Goal: Task Accomplishment & Management: Complete application form

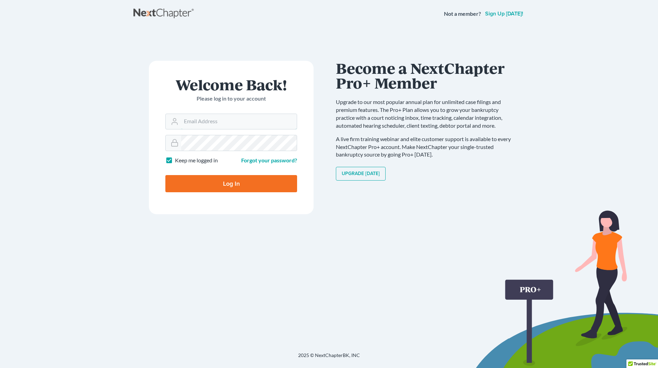
type input "[PERSON_NAME][EMAIL_ADDRESS][DOMAIN_NAME]"
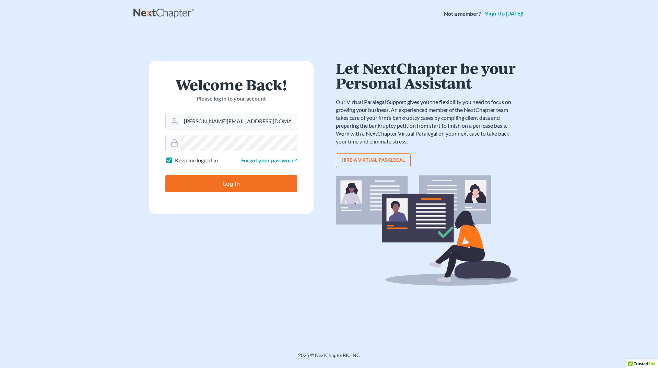
click at [218, 185] on input "Log In" at bounding box center [231, 183] width 132 height 17
type input "Thinking..."
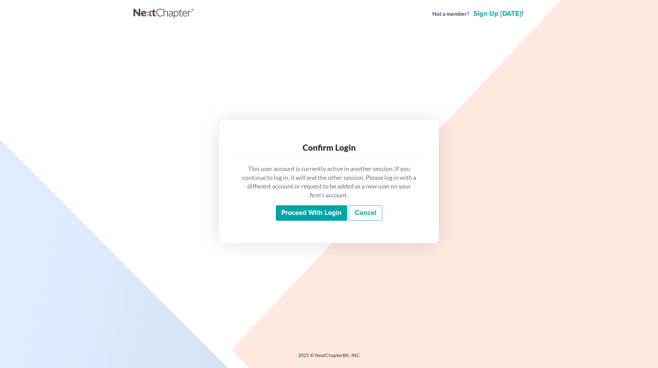
click at [307, 213] on input "Proceed with login" at bounding box center [311, 213] width 71 height 16
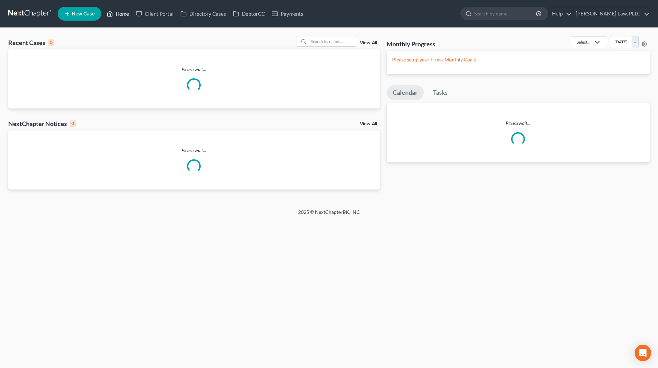
click at [117, 12] on link "Home" at bounding box center [117, 14] width 29 height 12
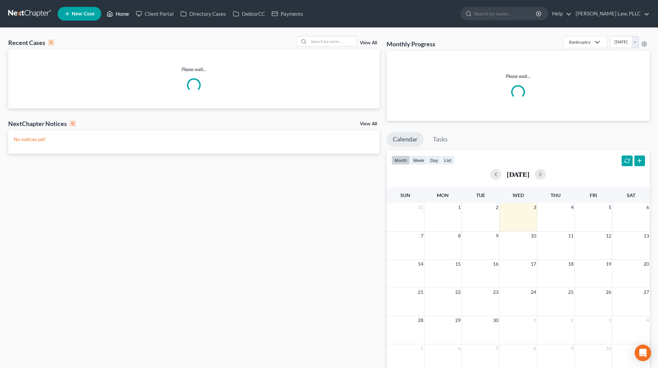
click at [120, 15] on link "Home" at bounding box center [117, 14] width 29 height 12
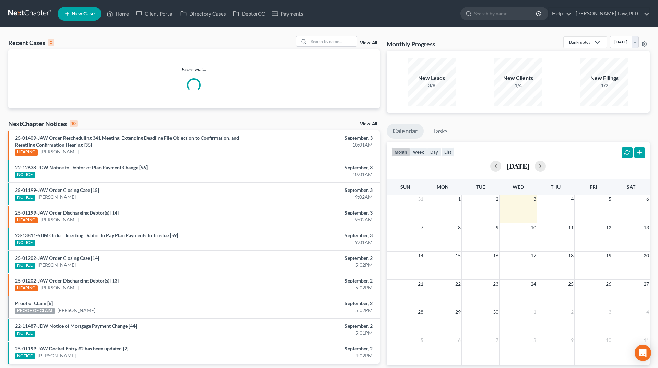
click at [249, 240] on div "NOTICE" at bounding box center [133, 242] width 236 height 7
click at [365, 44] on link "View All" at bounding box center [368, 42] width 17 height 5
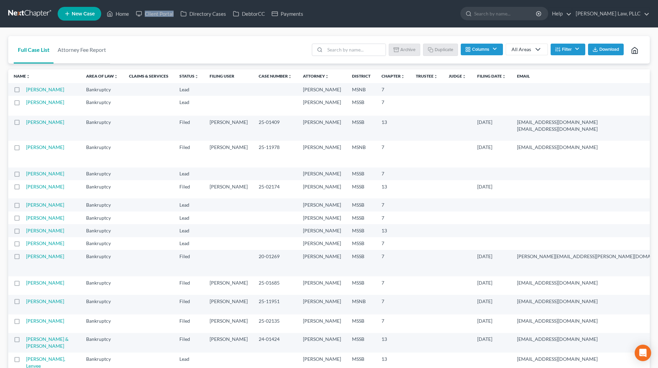
click at [173, 40] on div "Full Case List Attorney Fee Report Batch Download Archive Un-archive Duplicate …" at bounding box center [328, 50] width 641 height 28
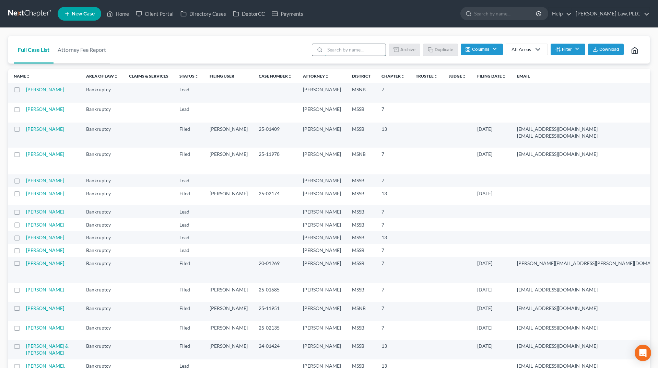
click at [352, 51] on input "search" at bounding box center [355, 50] width 61 height 12
type input "donna"
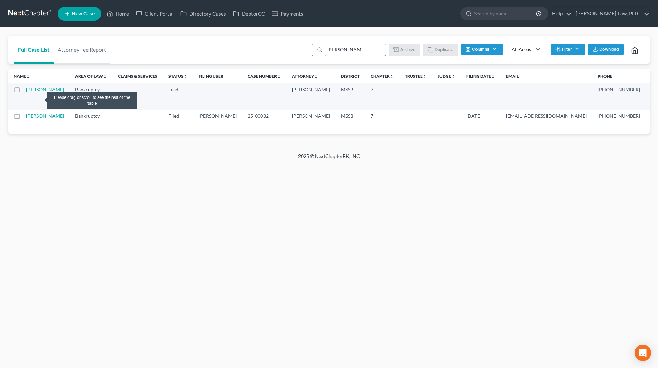
click at [33, 92] on link "Harkins, Donna" at bounding box center [45, 89] width 38 height 6
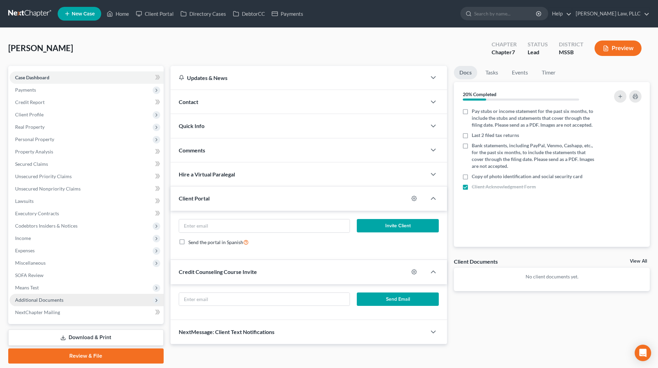
click at [49, 305] on span "Additional Documents" at bounding box center [87, 299] width 154 height 12
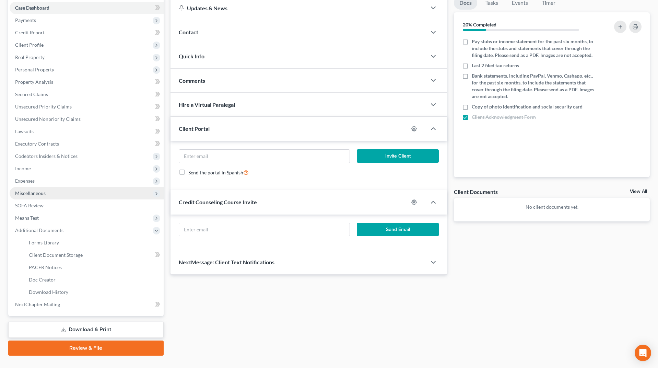
scroll to position [77, 0]
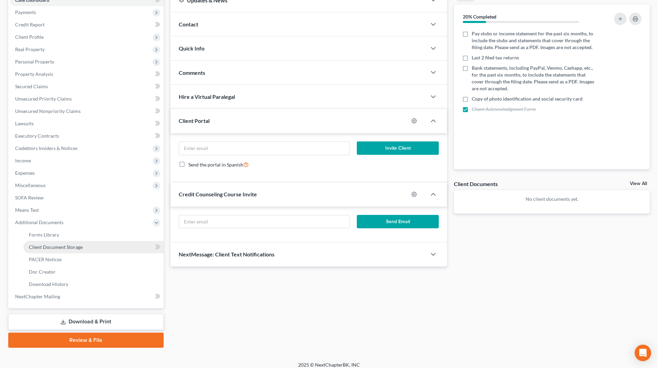
click at [76, 247] on span "Client Document Storage" at bounding box center [56, 247] width 54 height 6
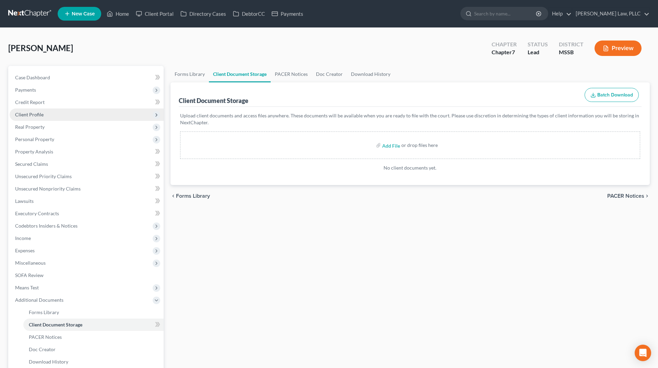
click at [61, 116] on span "Client Profile" at bounding box center [87, 114] width 154 height 12
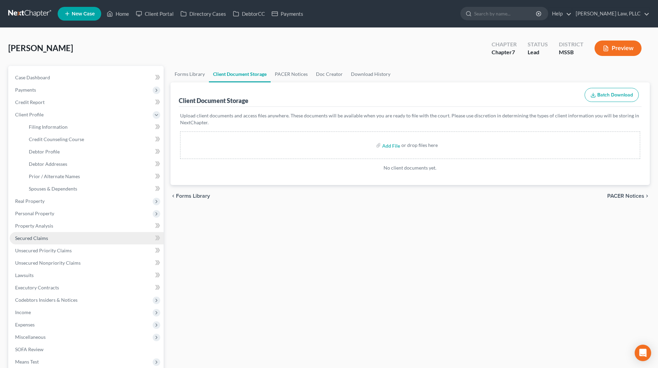
click at [33, 237] on span "Secured Claims" at bounding box center [31, 238] width 33 height 6
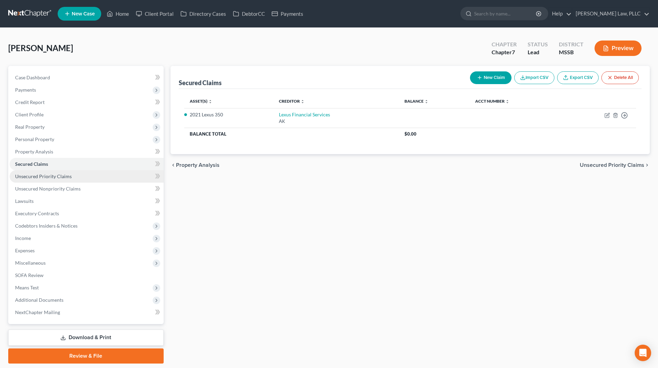
click at [48, 175] on span "Unsecured Priority Claims" at bounding box center [43, 176] width 57 height 6
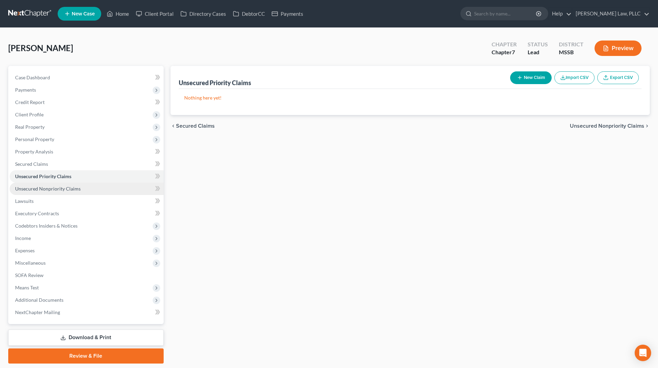
click at [36, 188] on span "Unsecured Nonpriority Claims" at bounding box center [47, 188] width 65 height 6
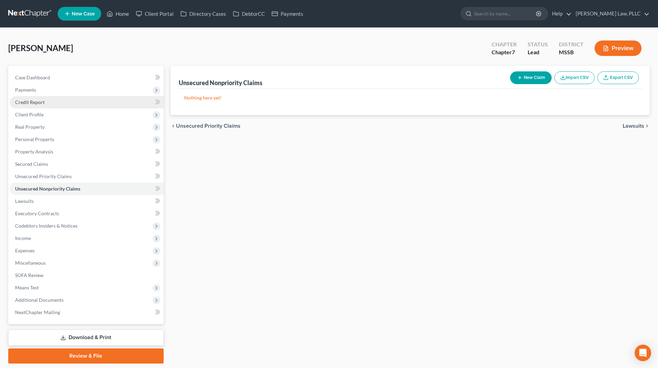
click at [55, 99] on link "Credit Report" at bounding box center [87, 102] width 154 height 12
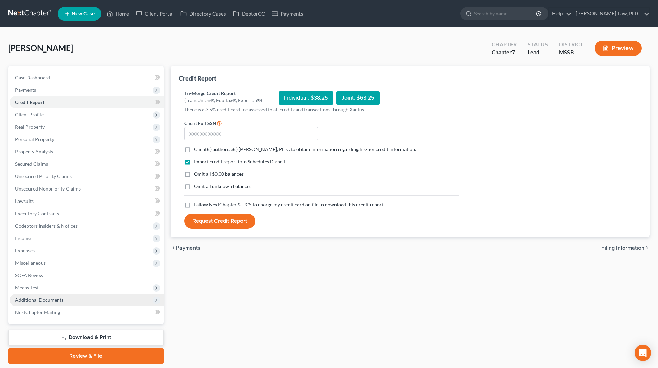
click at [94, 303] on span "Additional Documents" at bounding box center [87, 299] width 154 height 12
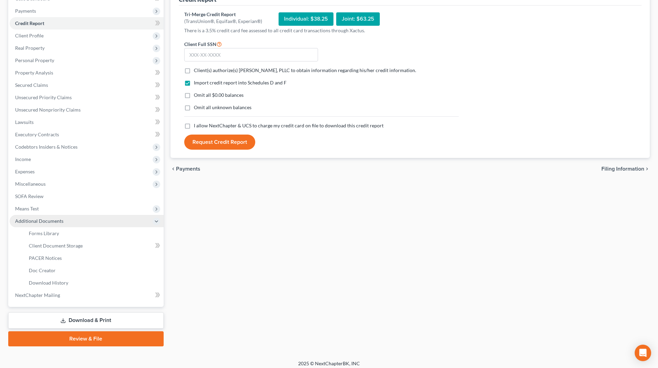
scroll to position [79, 0]
click at [240, 71] on span "Client(s) authorize(s) Saxton Law, PLLC to obtain information regarding his/her…" at bounding box center [305, 70] width 222 height 6
click at [201, 71] on input "Client(s) authorize(s) Saxton Law, PLLC to obtain information regarding his/her…" at bounding box center [198, 69] width 4 height 4
checkbox input "true"
click at [208, 95] on span "Omit all $0.00 balances" at bounding box center [219, 95] width 50 height 6
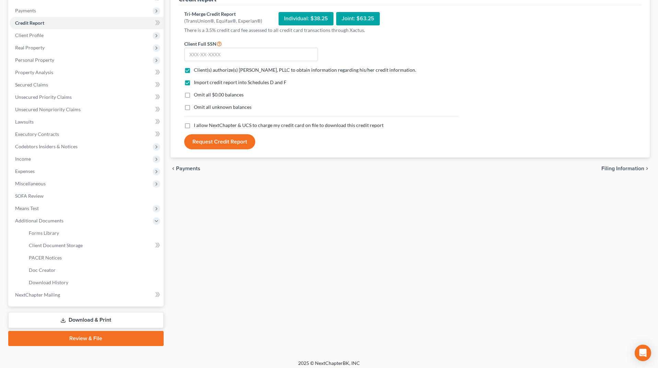
click at [201, 95] on input "Omit all $0.00 balances" at bounding box center [198, 93] width 4 height 4
checkbox input "true"
click at [197, 123] on span "I allow NextChapter & UCS to charge my credit card on file to download this cre…" at bounding box center [289, 125] width 190 height 6
click at [197, 123] on input "I allow NextChapter & UCS to charge my credit card on file to download this cre…" at bounding box center [198, 124] width 4 height 4
checkbox input "true"
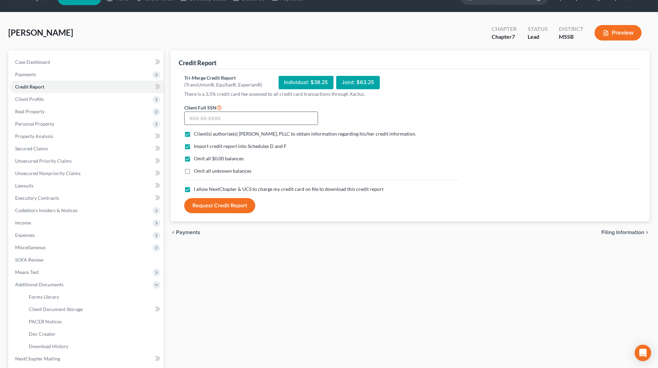
scroll to position [5, 0]
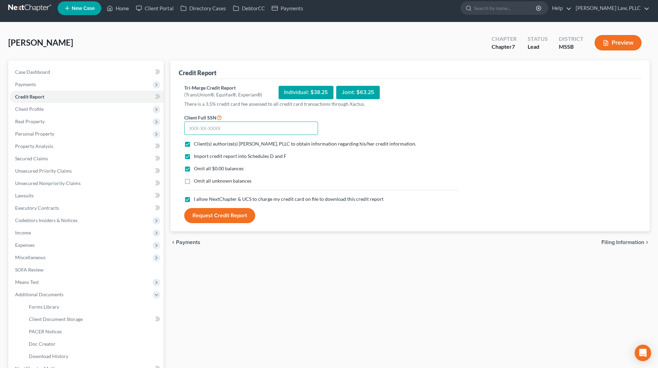
click at [191, 134] on input "text" at bounding box center [251, 128] width 134 height 14
click at [209, 161] on div "Import credit report into Schedules D and F Omit all $0.00 balances Omit all un…" at bounding box center [321, 174] width 281 height 43
click at [239, 131] on input "text" at bounding box center [251, 128] width 134 height 14
type input "587-33-2582"
click at [225, 220] on button "Request Credit Report" at bounding box center [219, 215] width 71 height 15
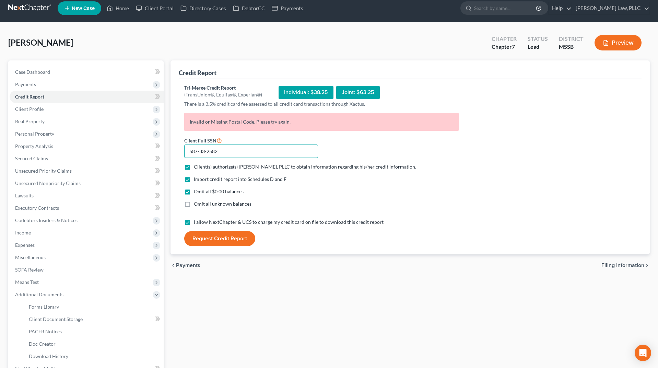
click at [245, 150] on input "587-33-2582" at bounding box center [251, 151] width 134 height 14
click at [56, 71] on link "Case Dashboard" at bounding box center [87, 72] width 154 height 12
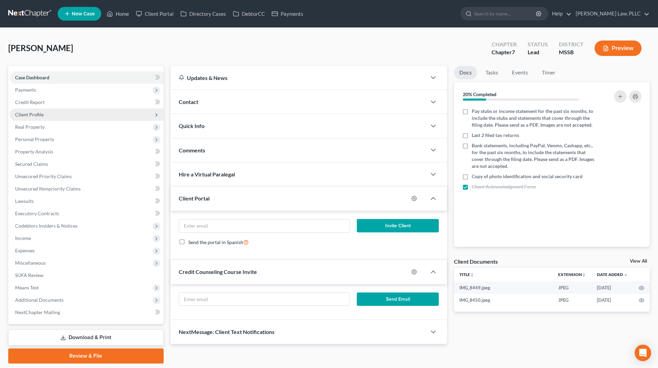
click at [44, 116] on span "Client Profile" at bounding box center [87, 114] width 154 height 12
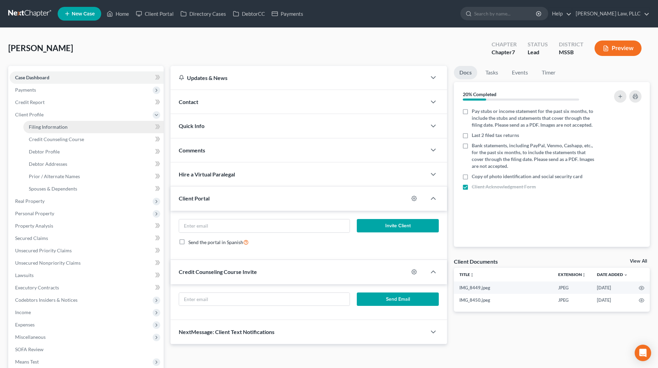
click at [42, 127] on span "Filing Information" at bounding box center [48, 127] width 39 height 6
select select "1"
select select "0"
select select "44"
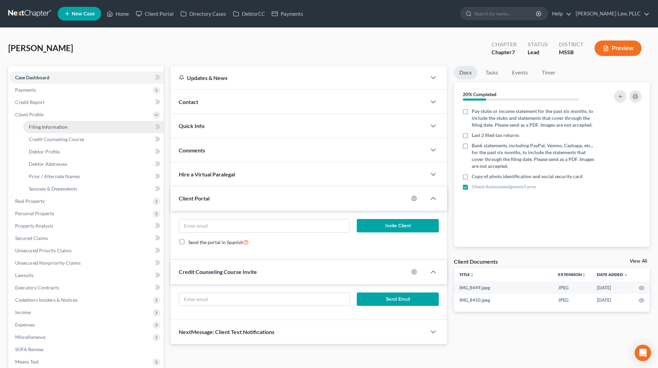
select select "0"
select select "25"
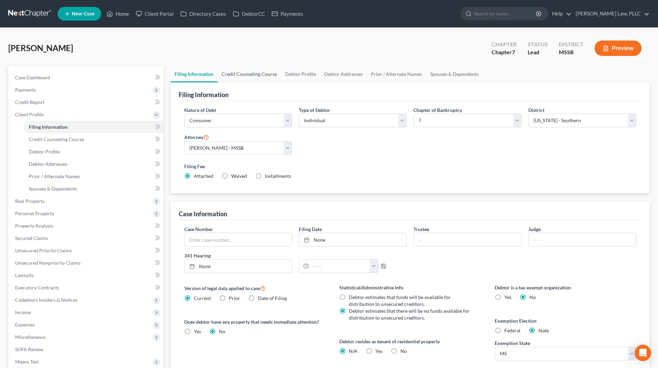
click at [255, 75] on link "Credit Counseling Course" at bounding box center [248, 74] width 63 height 16
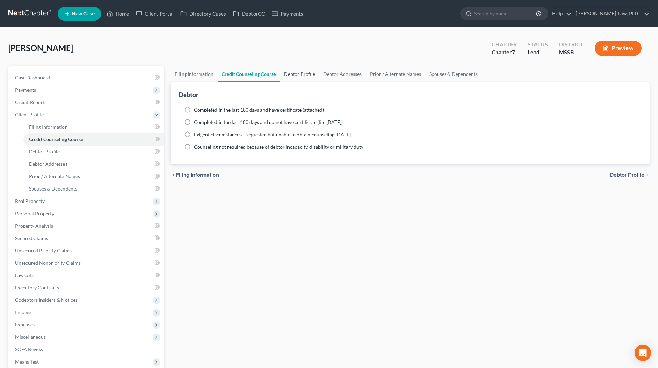
click at [306, 77] on link "Debtor Profile" at bounding box center [299, 74] width 39 height 16
select select "0"
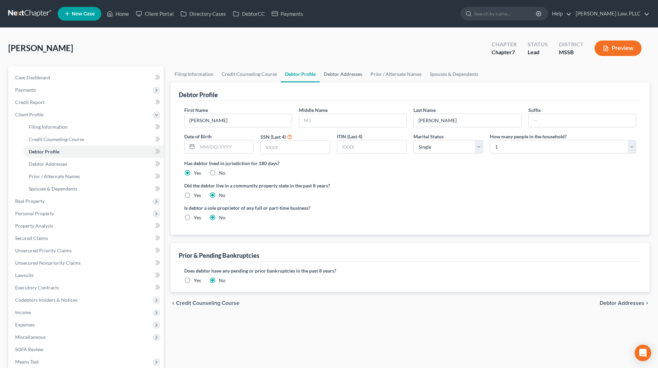
click at [346, 76] on link "Debtor Addresses" at bounding box center [343, 74] width 47 height 16
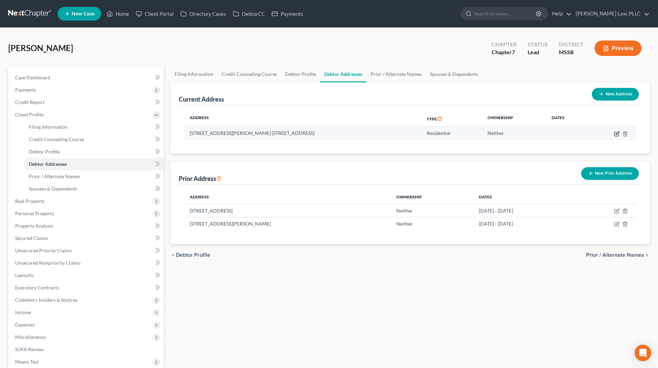
click at [615, 132] on icon "button" at bounding box center [616, 133] width 5 height 5
select select "25"
select select "0"
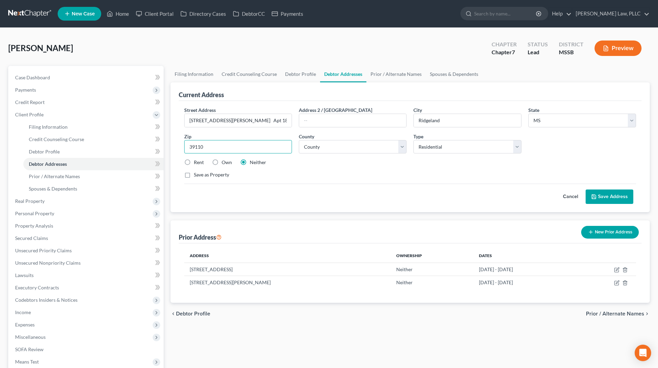
type input "39110"
click at [241, 170] on div "Street Address * 831 Rice Rd. Apt 182 Address 2 / PO Box City * Ridgeland State…" at bounding box center [410, 144] width 459 height 77
type input "Madison"
click at [380, 150] on select "County Adams County Alcorn County Amite County Attala County Benton County Boli…" at bounding box center [353, 147] width 108 height 14
select select "44"
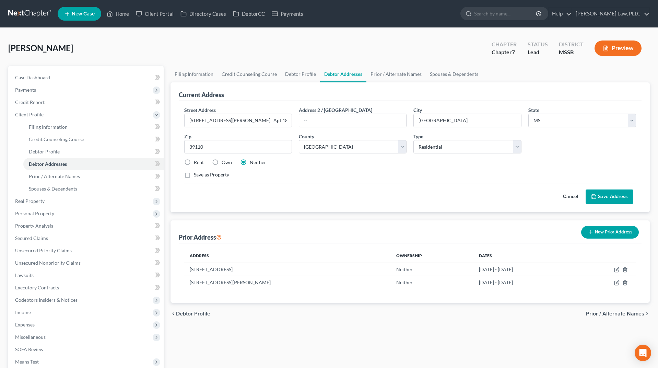
click at [381, 186] on div "Cancel Save Address" at bounding box center [410, 193] width 452 height 20
click at [603, 196] on button "Save Address" at bounding box center [609, 196] width 48 height 14
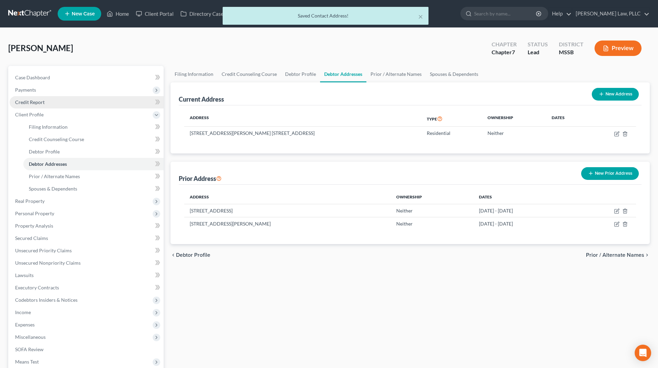
click at [69, 102] on link "Credit Report" at bounding box center [87, 102] width 154 height 12
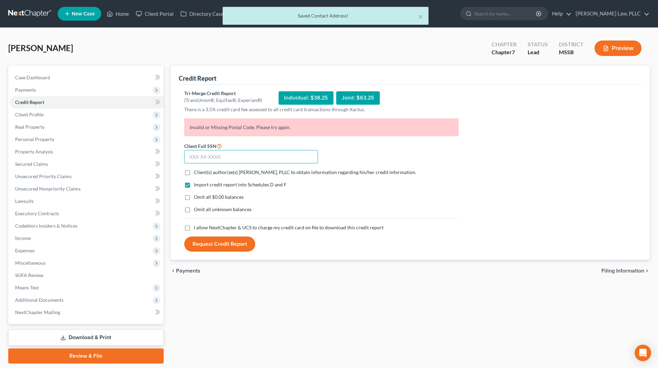
click at [249, 159] on input "text" at bounding box center [251, 157] width 134 height 14
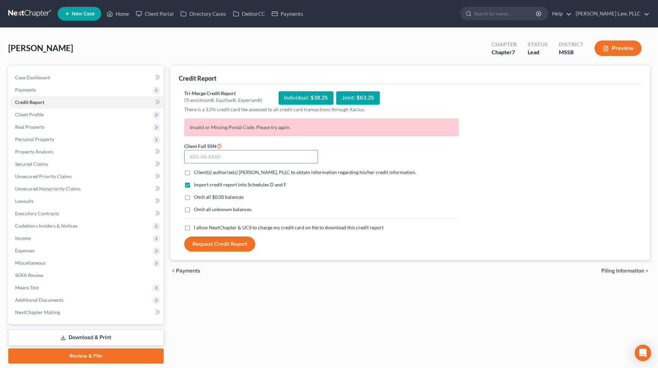
paste input "587-33-2582"
type input "587-33-2582"
click at [209, 172] on span "Client(s) authorize(s) Saxton Law, PLLC to obtain information regarding his/her…" at bounding box center [305, 172] width 222 height 6
click at [201, 172] on input "Client(s) authorize(s) Saxton Law, PLLC to obtain information regarding his/her…" at bounding box center [198, 171] width 4 height 4
checkbox input "true"
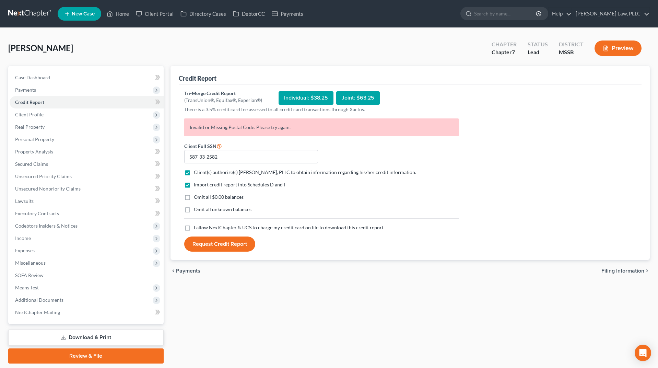
click at [194, 197] on label "Omit all $0.00 balances" at bounding box center [219, 196] width 50 height 7
click at [196, 197] on input "Omit all $0.00 balances" at bounding box center [198, 195] width 4 height 4
checkbox input "true"
click at [204, 225] on span "I allow NextChapter & UCS to charge my credit card on file to download this cre…" at bounding box center [289, 227] width 190 height 6
click at [201, 225] on input "I allow NextChapter & UCS to charge my credit card on file to download this cre…" at bounding box center [198, 226] width 4 height 4
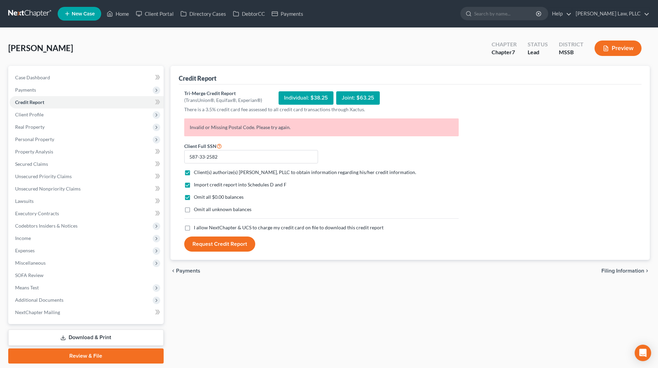
checkbox input "true"
click at [214, 247] on button "Request Credit Report" at bounding box center [219, 243] width 71 height 15
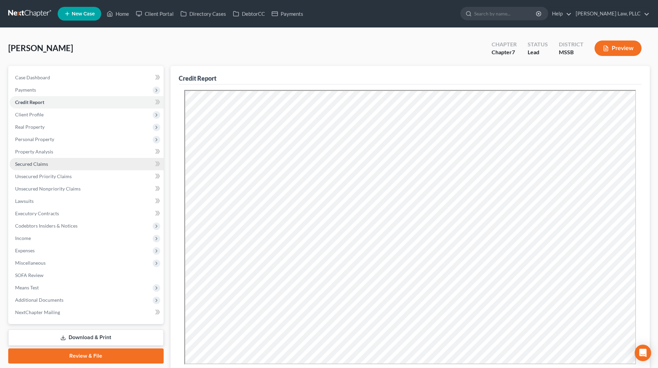
click at [46, 165] on span "Secured Claims" at bounding box center [31, 164] width 33 height 6
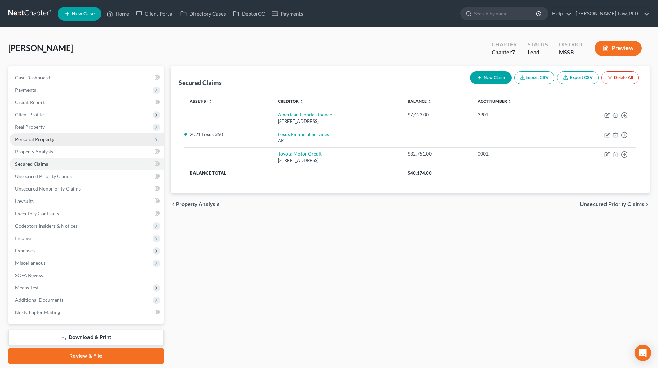
click at [71, 140] on span "Personal Property" at bounding box center [87, 139] width 154 height 12
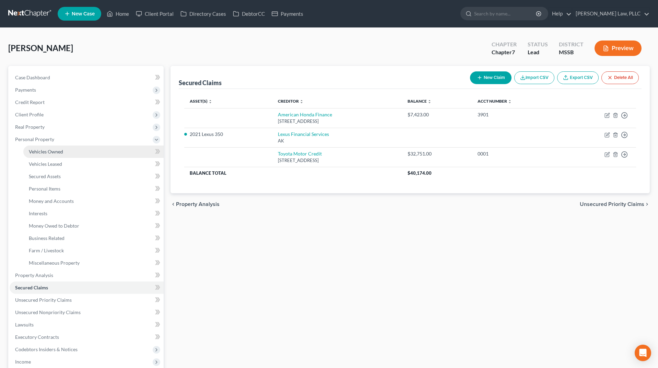
click at [58, 150] on span "Vehicles Owned" at bounding box center [46, 151] width 34 height 6
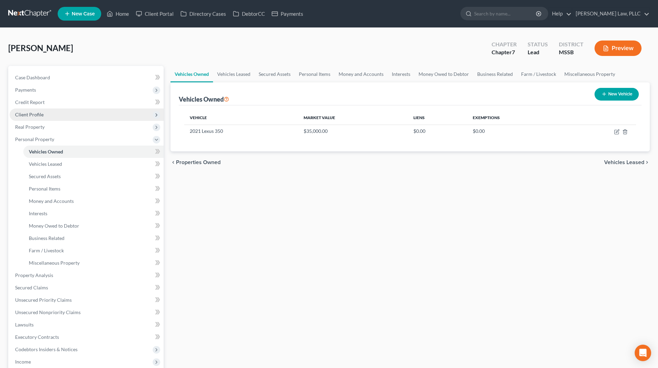
click at [55, 115] on span "Client Profile" at bounding box center [87, 114] width 154 height 12
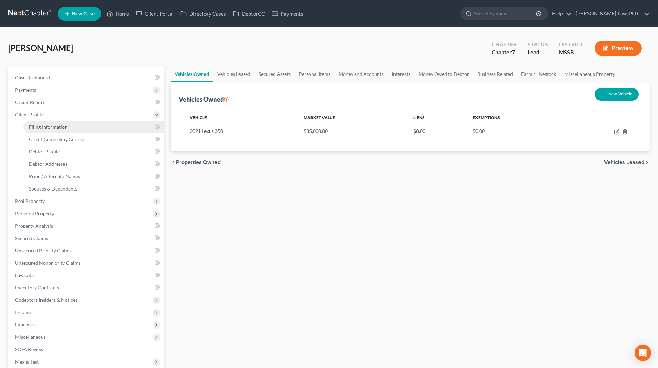
click at [56, 127] on span "Filing Information" at bounding box center [48, 127] width 39 height 6
select select "1"
select select "0"
select select "44"
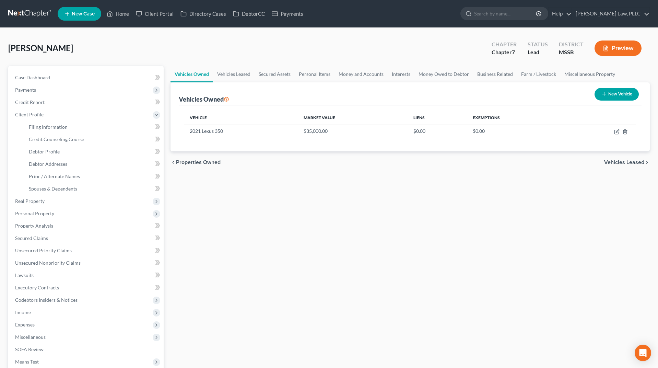
select select "0"
select select "25"
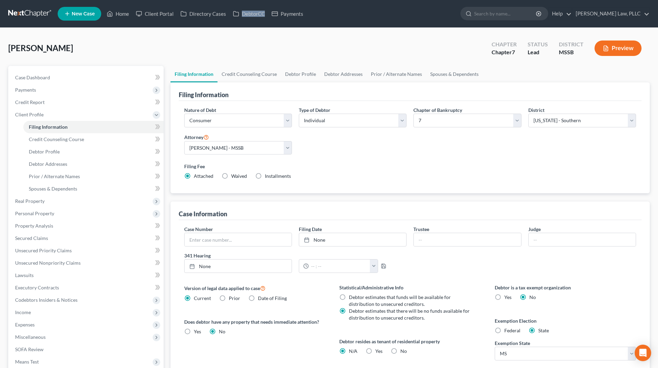
click at [185, 52] on div "Harkins, Donna Upgraded Chapter Chapter 7 Status Lead District MSSB Preview" at bounding box center [328, 51] width 641 height 30
click at [262, 80] on link "Credit Counseling Course" at bounding box center [248, 74] width 63 height 16
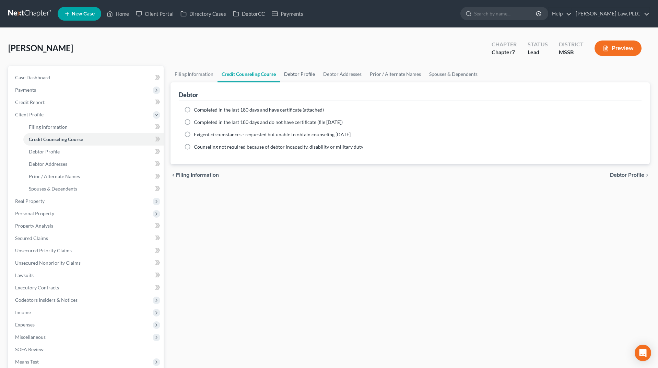
click at [315, 75] on link "Debtor Profile" at bounding box center [299, 74] width 39 height 16
select select "0"
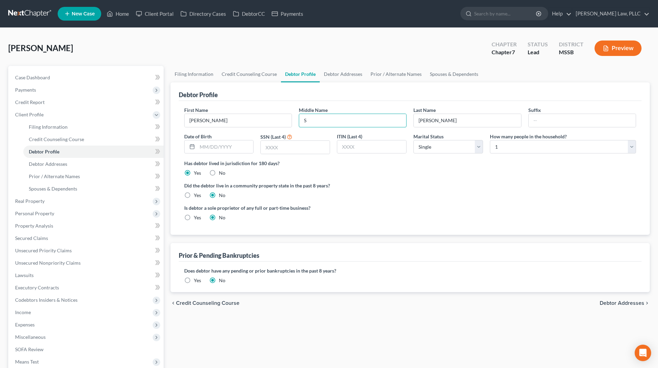
type input "S"
click at [338, 180] on ng-include "First Name Donna Middle Name S Last Name Harkins Suffix Date of Birth SSN (Last…" at bounding box center [410, 166] width 452 height 120
type input "08/13/1969"
click at [261, 146] on input "text" at bounding box center [295, 147] width 69 height 13
paste input "587-"
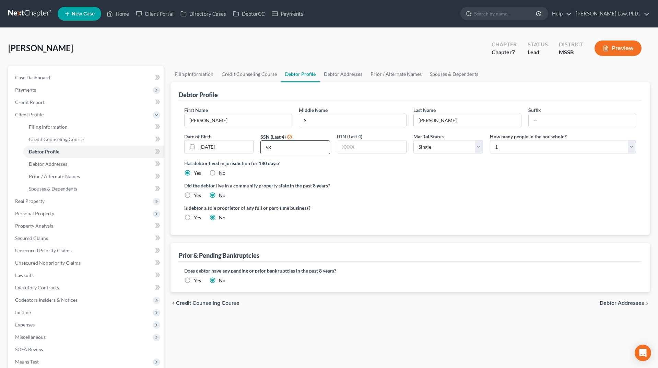
type input "5"
type input "2582"
click at [376, 180] on ng-include "First Name Donna Middle Name S Last Name Harkins Suffix Date of Birth 08/13/196…" at bounding box center [410, 166] width 452 height 120
click at [616, 304] on span "Debtor Addresses" at bounding box center [621, 302] width 45 height 5
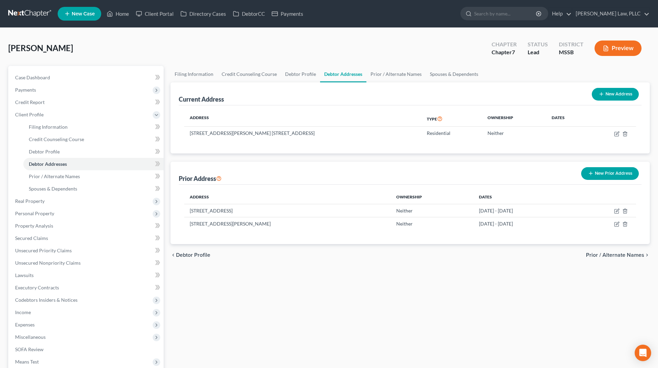
click at [622, 253] on span "Prior / Alternate Names" at bounding box center [615, 254] width 58 height 5
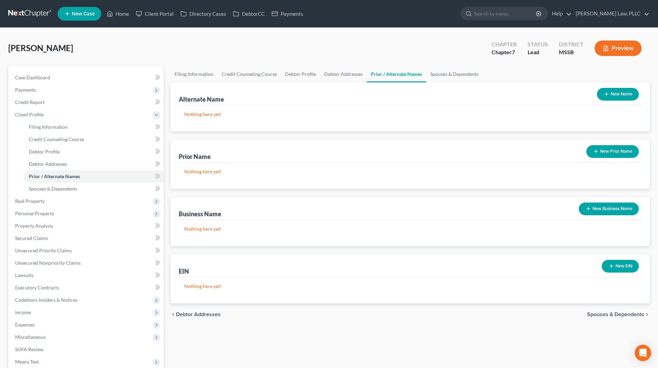
click at [616, 313] on span "Spouses & Dependents" at bounding box center [615, 313] width 57 height 5
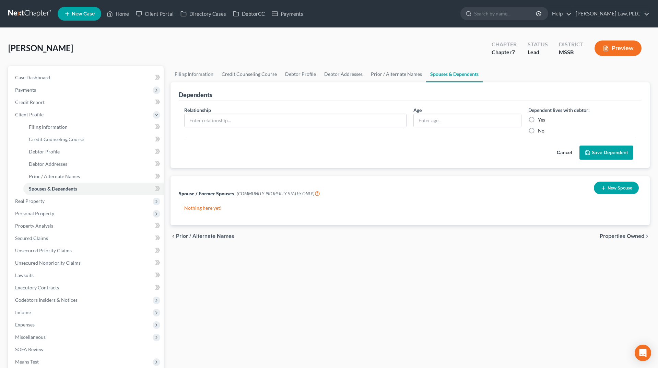
click at [625, 236] on span "Properties Owned" at bounding box center [621, 235] width 45 height 5
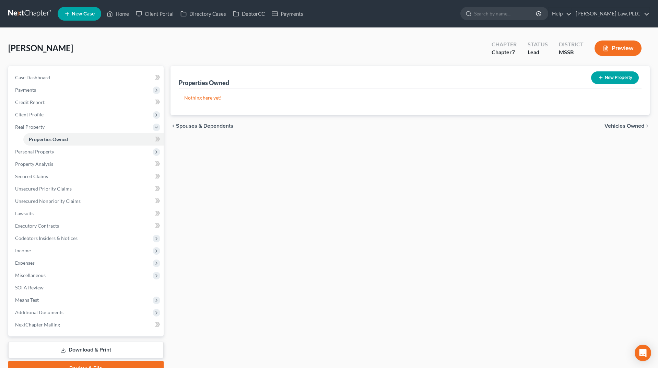
click at [623, 127] on span "Vehicles Owned" at bounding box center [624, 125] width 40 height 5
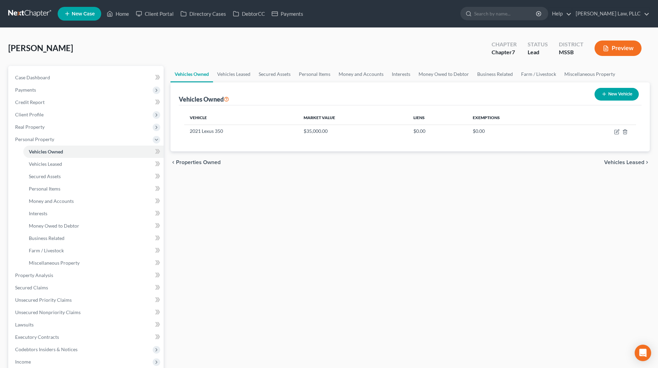
click at [626, 162] on span "Vehicles Leased" at bounding box center [624, 161] width 40 height 5
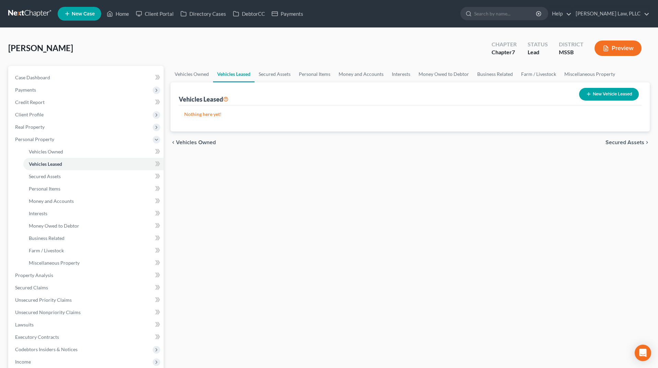
click at [625, 143] on span "Secured Assets" at bounding box center [624, 142] width 39 height 5
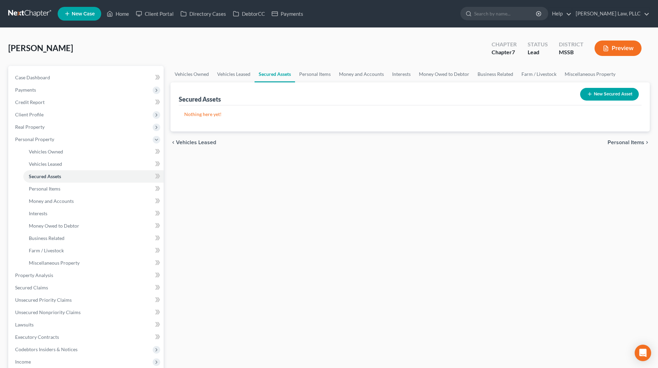
click at [620, 144] on span "Personal Items" at bounding box center [625, 142] width 37 height 5
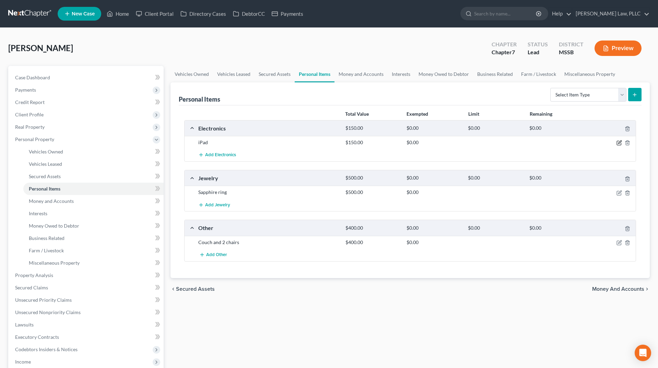
click at [620, 141] on icon "button" at bounding box center [619, 142] width 3 height 3
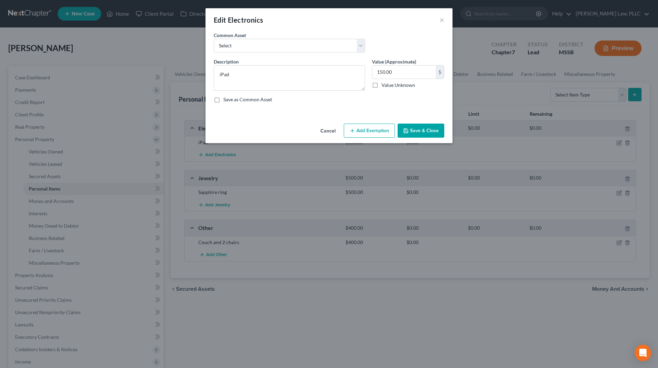
click at [383, 128] on button "Add Exemption" at bounding box center [369, 130] width 51 height 14
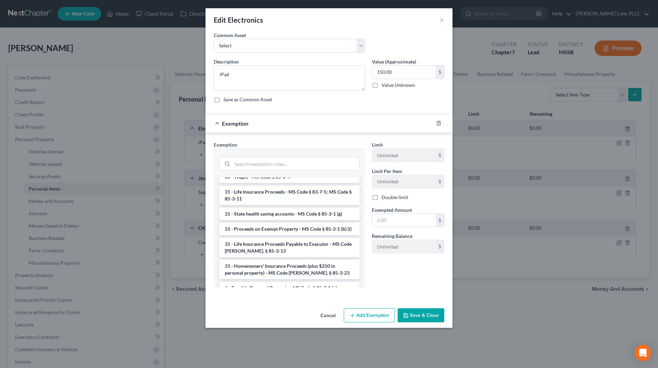
scroll to position [549, 0]
click at [305, 283] on li "6 - Tangible Personal Property - MS Code § 85-3-1 (a)" at bounding box center [289, 289] width 140 height 12
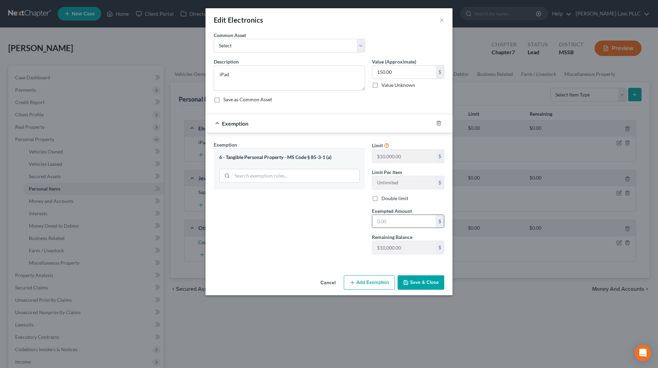
click at [401, 218] on input "text" at bounding box center [403, 221] width 63 height 13
type input "150"
click at [422, 285] on button "Save & Close" at bounding box center [420, 282] width 47 height 14
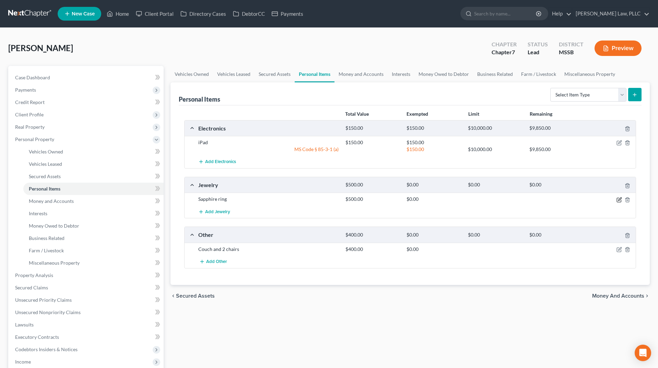
click at [619, 198] on icon "button" at bounding box center [618, 199] width 5 height 5
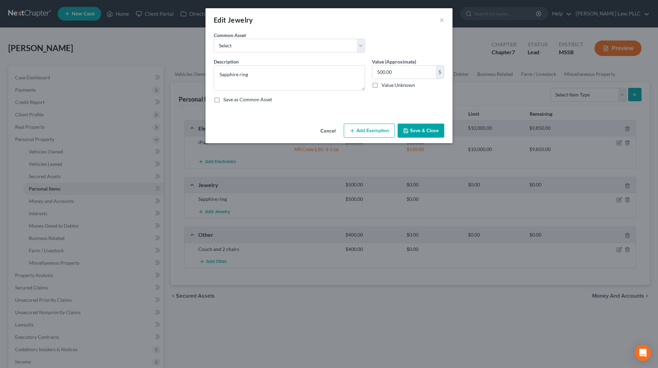
click at [367, 132] on button "Add Exemption" at bounding box center [369, 130] width 51 height 14
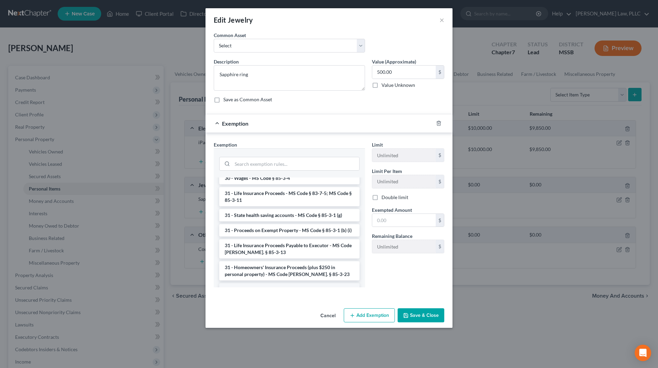
click at [266, 283] on li "6 - Tangible Personal Property - MS Code § 85-3-1 (a)" at bounding box center [289, 289] width 140 height 12
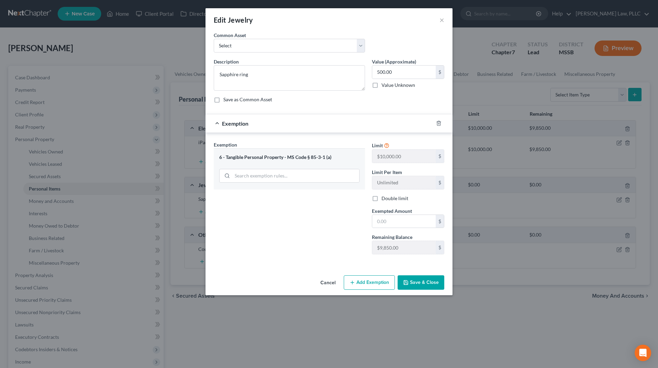
click at [266, 269] on div "An exemption set must first be selected from the Filing Information section. Co…" at bounding box center [328, 152] width 247 height 241
click at [411, 218] on input "text" at bounding box center [403, 221] width 63 height 13
type input "500"
click at [410, 281] on button "Save & Close" at bounding box center [420, 282] width 47 height 14
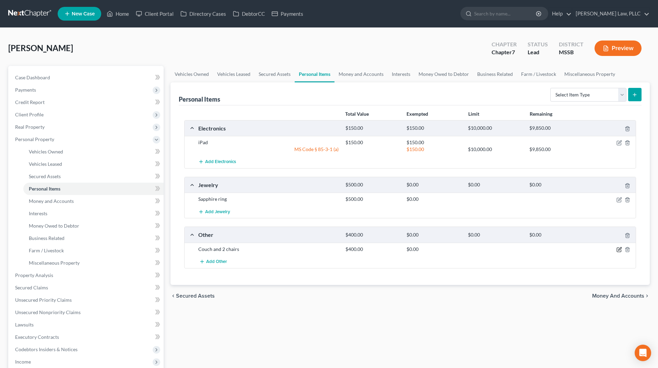
click at [619, 250] on icon "button" at bounding box center [619, 248] width 3 height 3
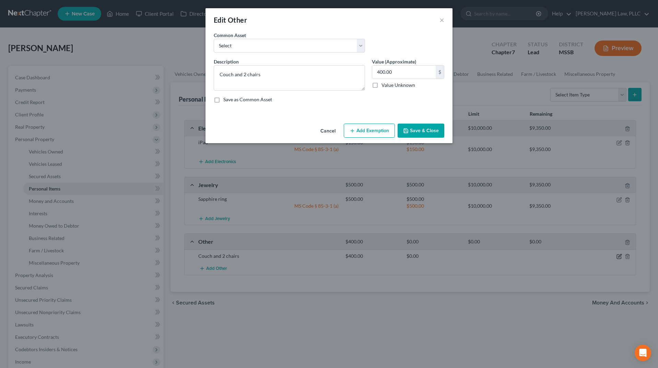
click at [419, 224] on div "Edit Other × An exemption set must first be selected from the Filing Informatio…" at bounding box center [329, 184] width 658 height 368
click at [371, 131] on button "Add Exemption" at bounding box center [369, 130] width 51 height 14
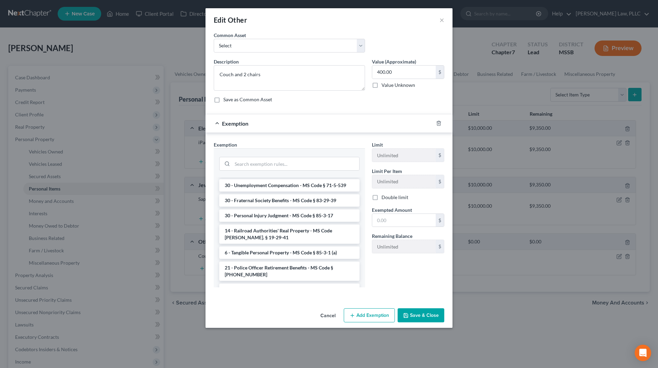
scroll to position [211, 0]
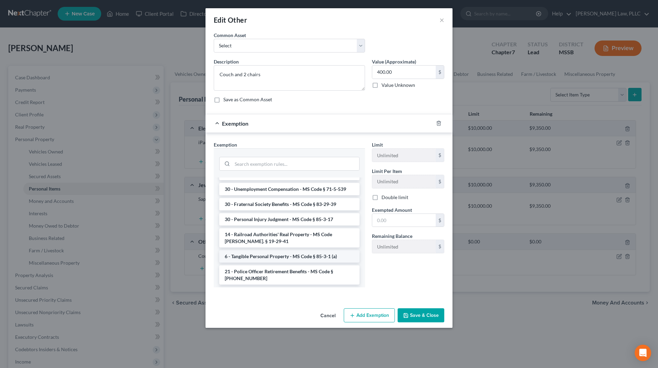
click at [278, 256] on li "6 - Tangible Personal Property - MS Code § 85-3-1 (a)" at bounding box center [289, 256] width 140 height 12
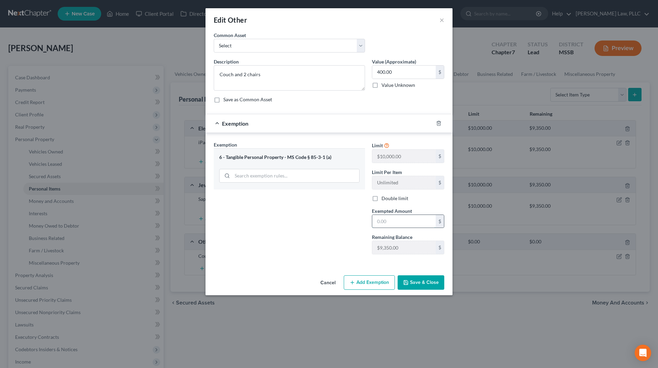
click at [397, 217] on input "text" at bounding box center [403, 221] width 63 height 13
type input "400"
click at [410, 279] on button "Save & Close" at bounding box center [420, 282] width 47 height 14
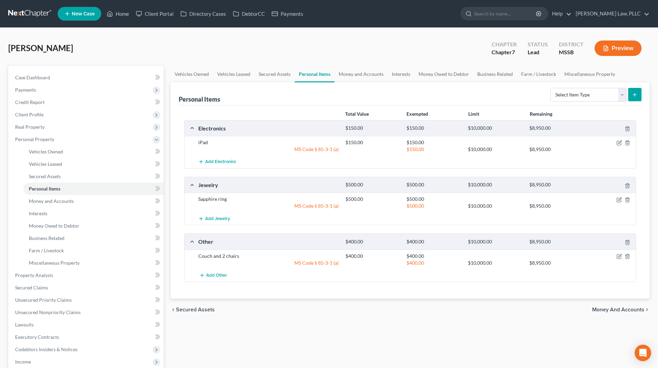
click at [625, 311] on span "Money and Accounts" at bounding box center [618, 309] width 52 height 5
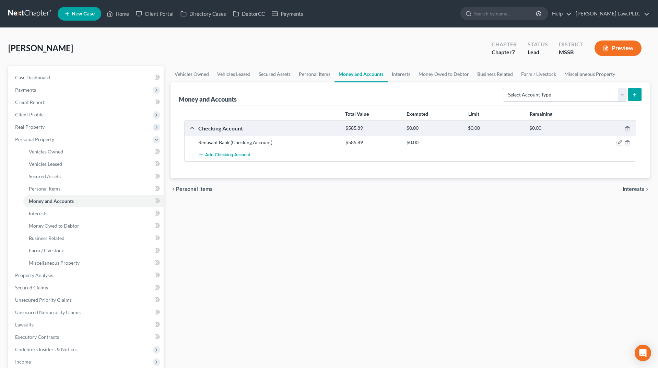
click at [635, 187] on span "Interests" at bounding box center [633, 188] width 22 height 5
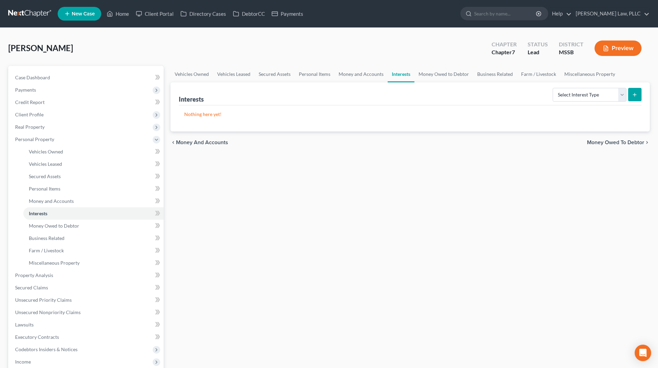
click at [625, 143] on span "Money Owed to Debtor" at bounding box center [615, 142] width 57 height 5
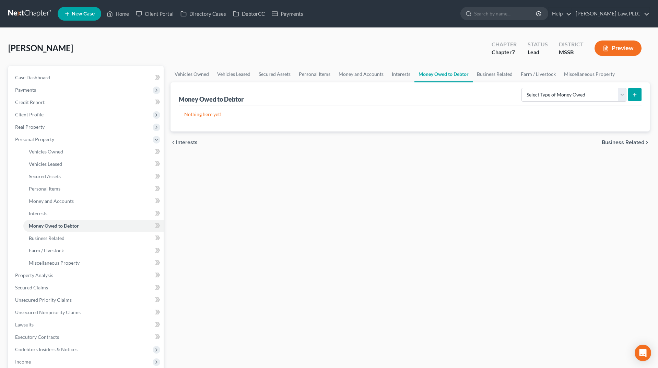
click at [628, 143] on span "Business Related" at bounding box center [622, 142] width 43 height 5
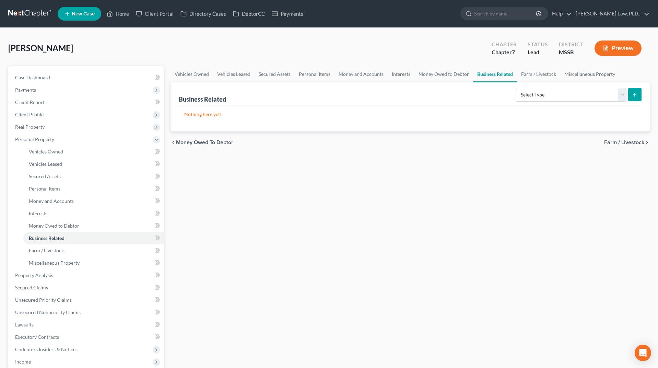
click at [616, 137] on div "chevron_left Money Owed to Debtor Farm / Livestock chevron_right" at bounding box center [409, 142] width 479 height 22
click at [614, 141] on span "Farm / Livestock" at bounding box center [624, 142] width 40 height 5
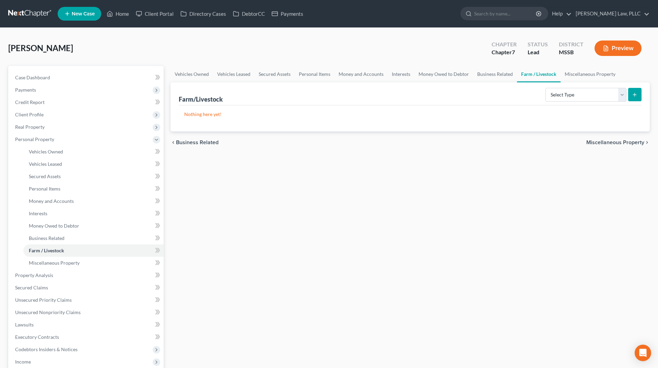
click at [608, 146] on div "chevron_left Business Related Miscellaneous Property chevron_right" at bounding box center [409, 142] width 479 height 22
click at [617, 142] on span "Miscellaneous Property" at bounding box center [615, 142] width 58 height 5
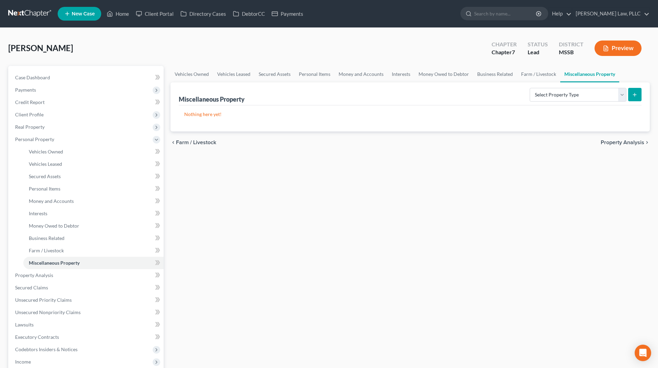
click at [613, 143] on span "Property Analysis" at bounding box center [622, 142] width 44 height 5
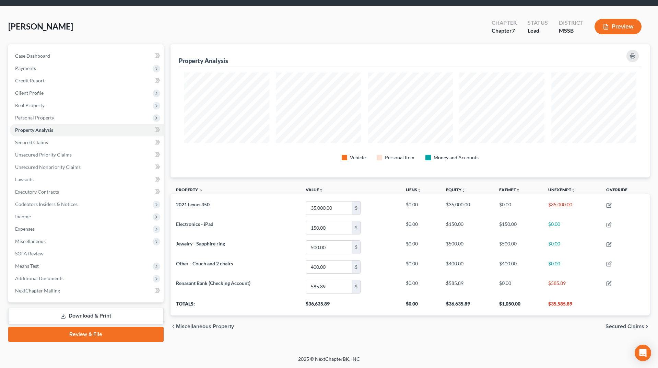
scroll to position [22, 0]
click at [623, 327] on span "Secured Claims" at bounding box center [624, 325] width 39 height 5
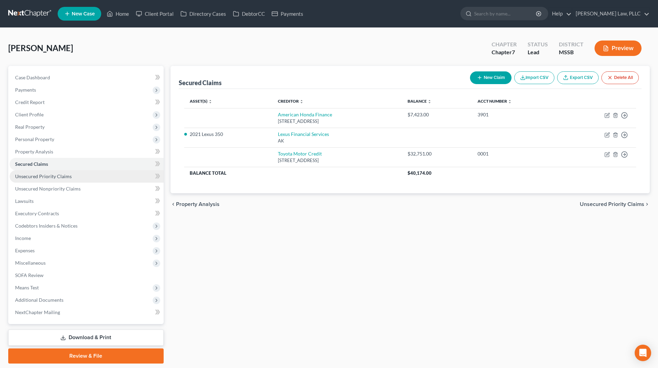
click at [110, 178] on link "Unsecured Priority Claims" at bounding box center [87, 176] width 154 height 12
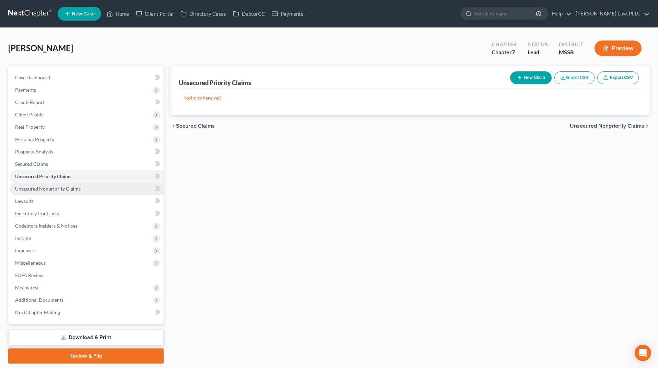
click at [96, 188] on link "Unsecured Nonpriority Claims" at bounding box center [87, 188] width 154 height 12
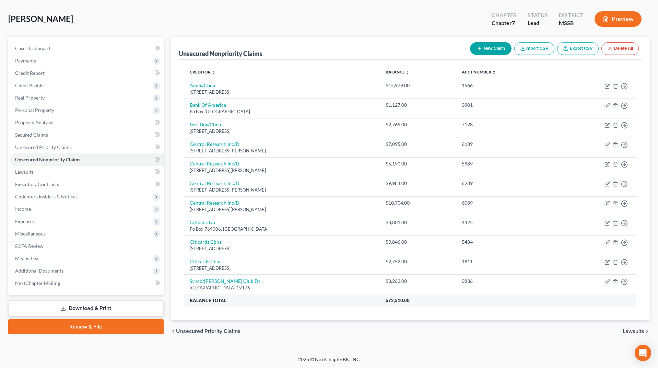
scroll to position [27, 0]
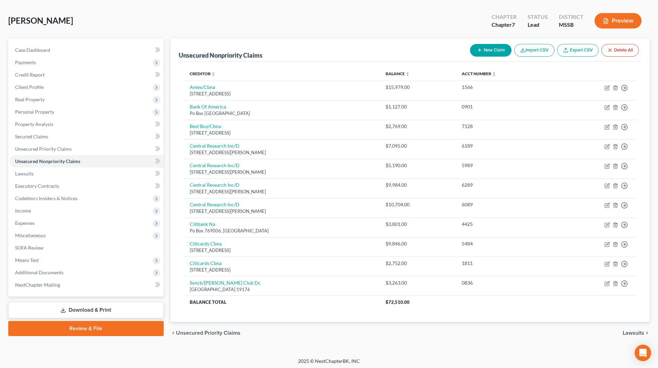
click at [633, 331] on span "Lawsuits" at bounding box center [633, 332] width 22 height 5
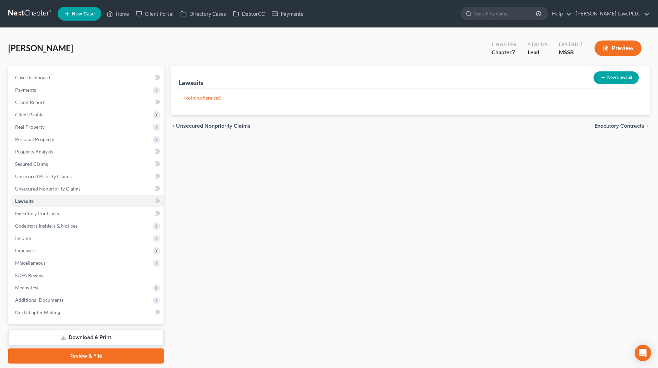
click at [625, 125] on span "Executory Contracts" at bounding box center [619, 125] width 50 height 5
click at [622, 125] on span "Codebtors" at bounding box center [631, 125] width 26 height 5
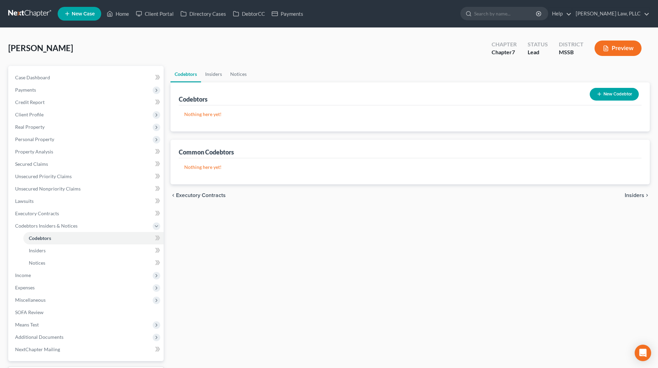
click at [636, 196] on span "Insiders" at bounding box center [634, 194] width 20 height 5
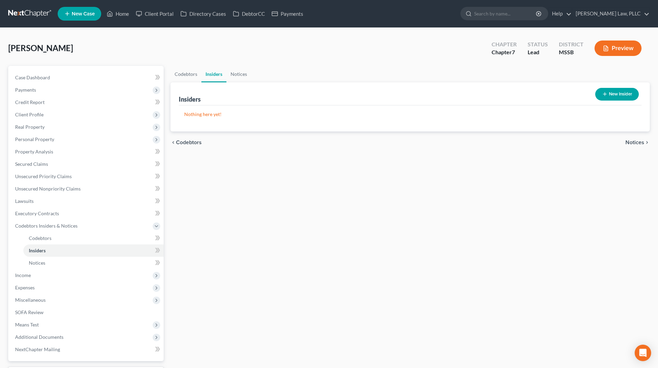
click at [634, 141] on span "Notices" at bounding box center [634, 142] width 19 height 5
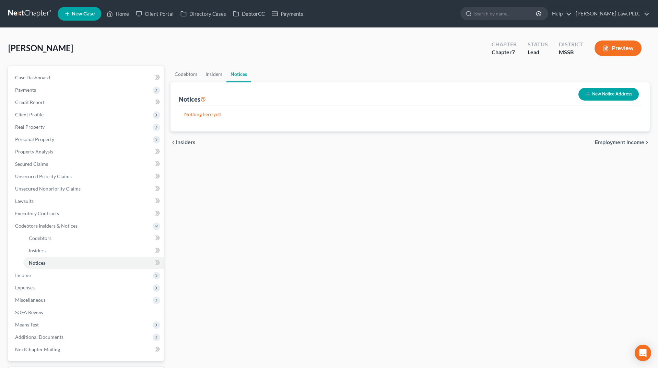
click at [621, 143] on span "Employment Income" at bounding box center [619, 142] width 49 height 5
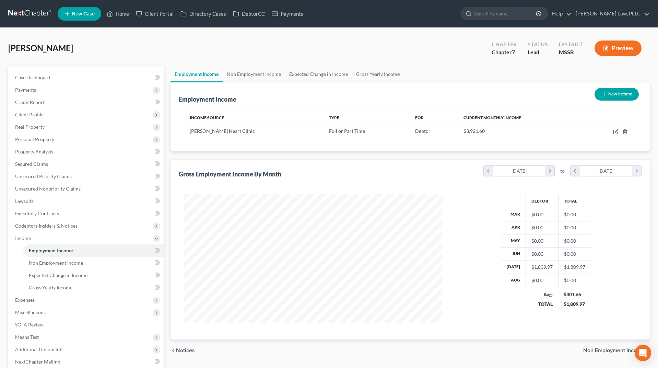
scroll to position [41, 0]
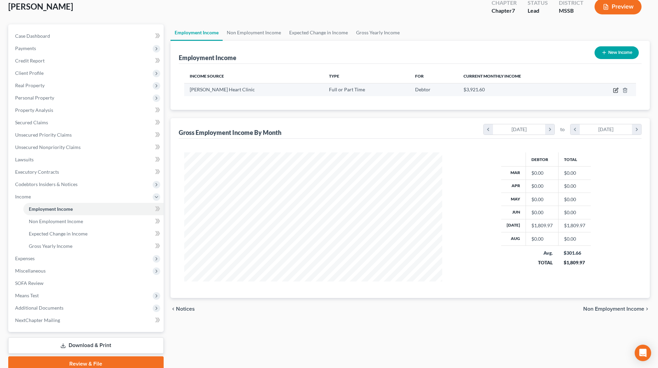
click at [613, 88] on icon "button" at bounding box center [615, 90] width 4 height 4
select select "0"
select select "25"
select select "2"
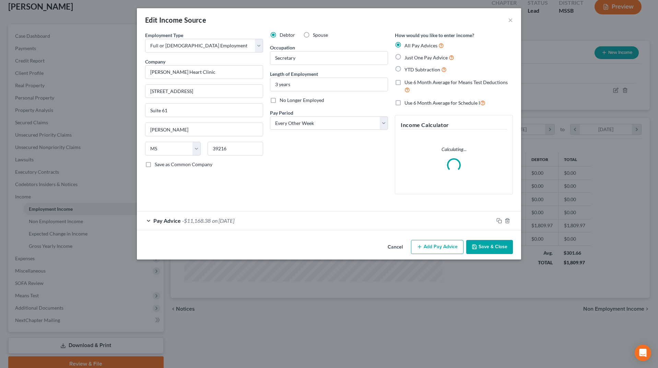
click at [423, 60] on label "Just One Pay Advice" at bounding box center [429, 57] width 50 height 8
click at [411, 58] on input "Just One Pay Advice" at bounding box center [409, 55] width 4 height 4
radio input "true"
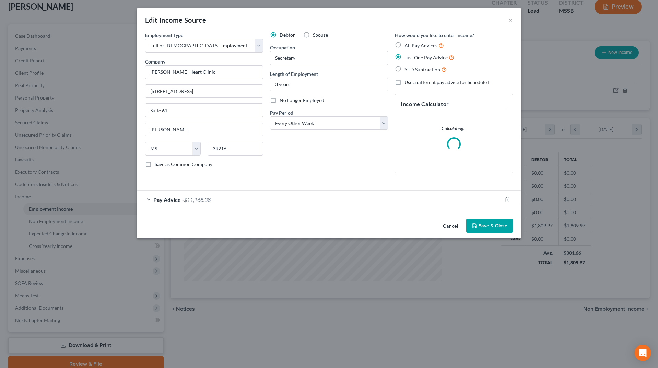
click at [415, 57] on span "Just One Pay Advice" at bounding box center [425, 58] width 43 height 6
click at [411, 57] on input "Just One Pay Advice" at bounding box center [409, 55] width 4 height 4
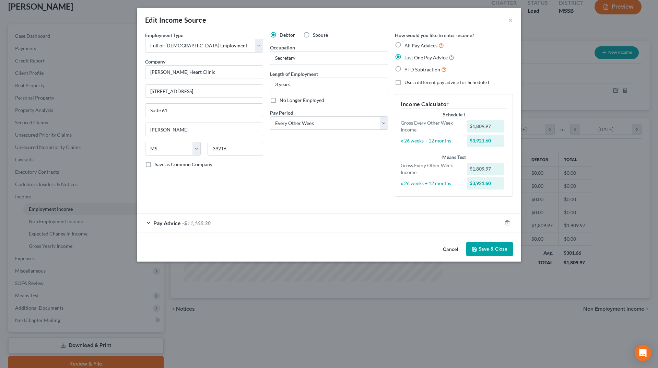
click at [320, 214] on div "Pay Advice -$11,168.38" at bounding box center [319, 223] width 365 height 18
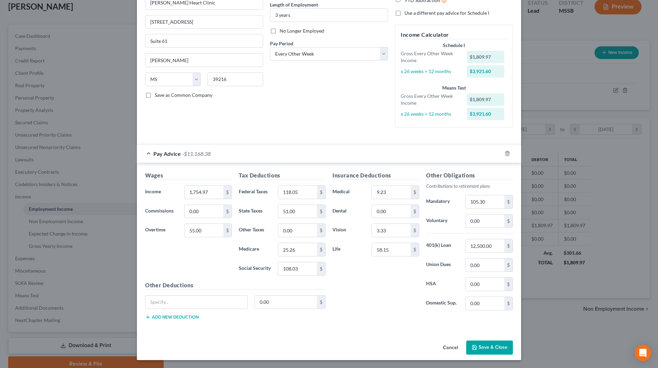
scroll to position [69, 0]
click at [494, 343] on button "Save & Close" at bounding box center [489, 348] width 47 height 14
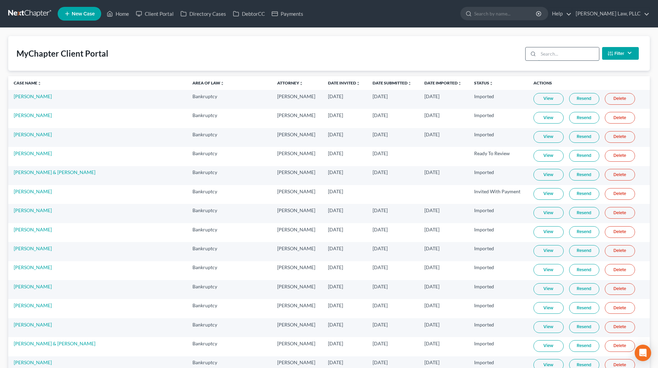
click at [591, 50] on input "search" at bounding box center [568, 53] width 61 height 13
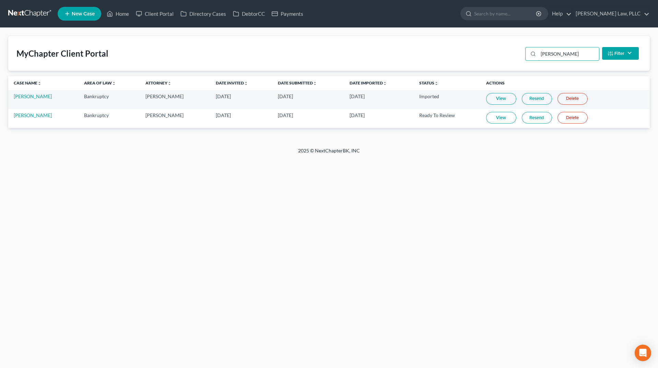
type input "donna"
click at [496, 120] on link "View" at bounding box center [501, 118] width 30 height 12
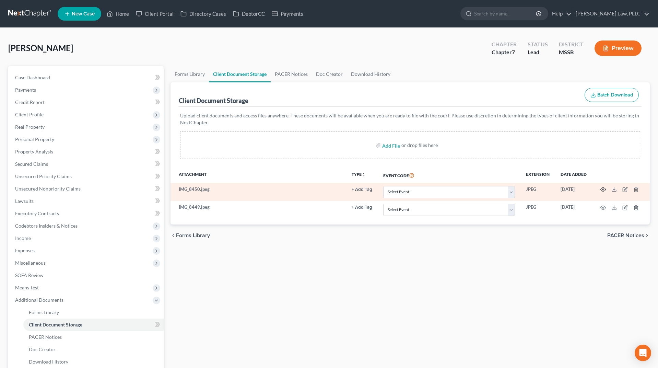
click at [604, 189] on icon "button" at bounding box center [602, 189] width 5 height 5
click at [604, 188] on icon "button" at bounding box center [602, 190] width 5 height 4
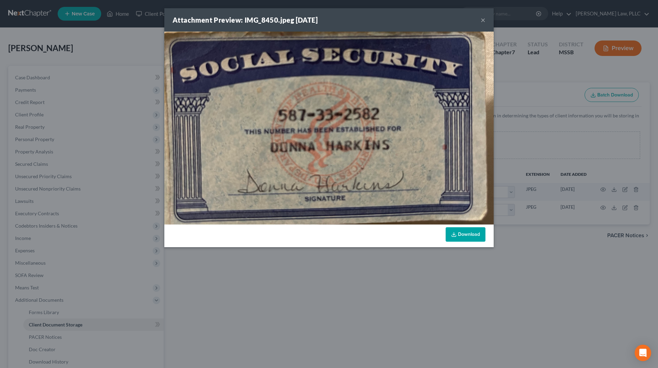
click at [483, 19] on button "×" at bounding box center [482, 20] width 5 height 8
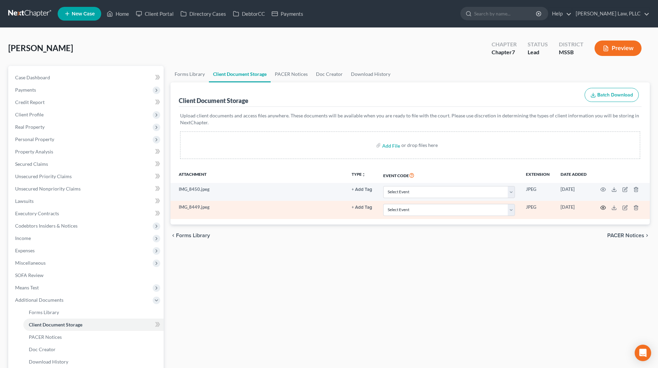
click at [602, 206] on icon "button" at bounding box center [602, 207] width 5 height 5
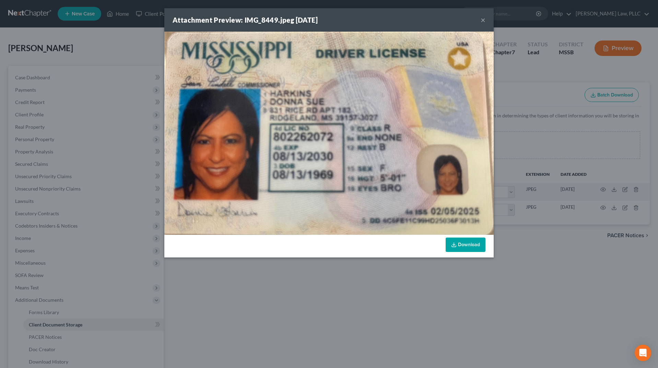
click at [481, 24] on button "×" at bounding box center [482, 20] width 5 height 8
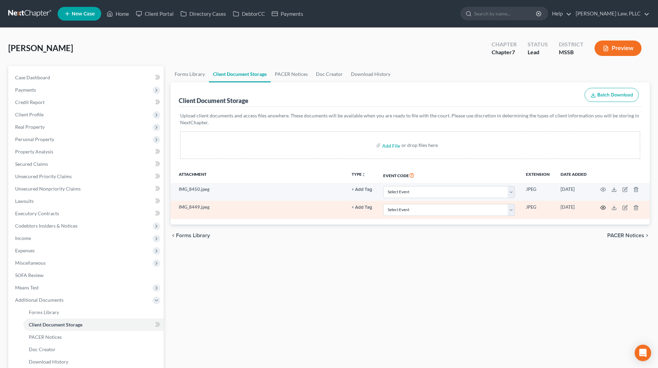
click at [603, 205] on icon "button" at bounding box center [602, 207] width 5 height 5
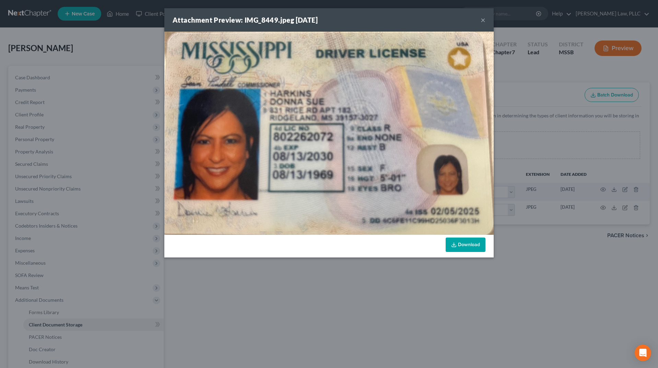
click at [480, 21] on div "Attachment Preview: IMG_8449.jpeg 09/03/2025 ×" at bounding box center [328, 19] width 329 height 23
click at [483, 20] on button "×" at bounding box center [482, 20] width 5 height 8
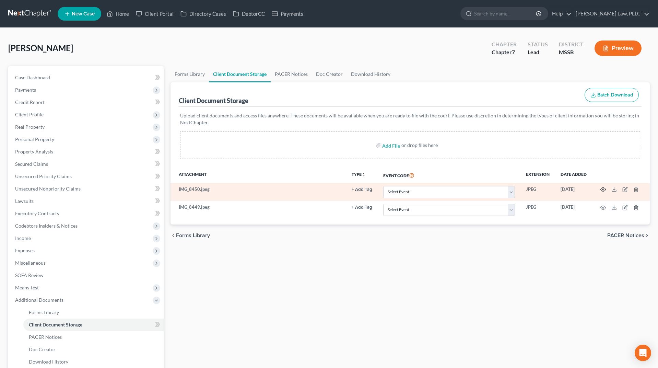
click at [603, 191] on icon "button" at bounding box center [602, 189] width 5 height 5
